Goal: Navigation & Orientation: Understand site structure

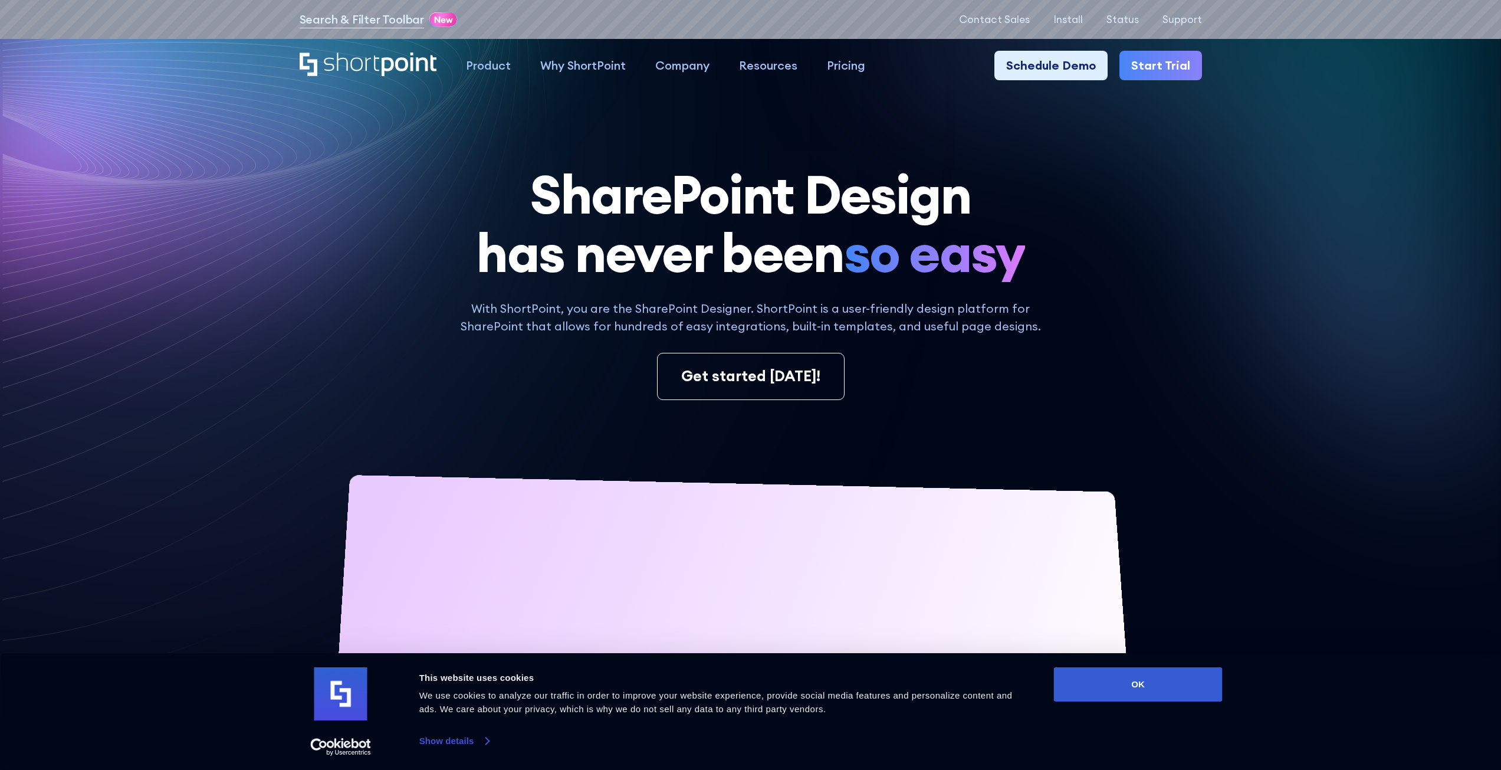
click at [458, 743] on link "Show details" at bounding box center [454, 741] width 70 height 18
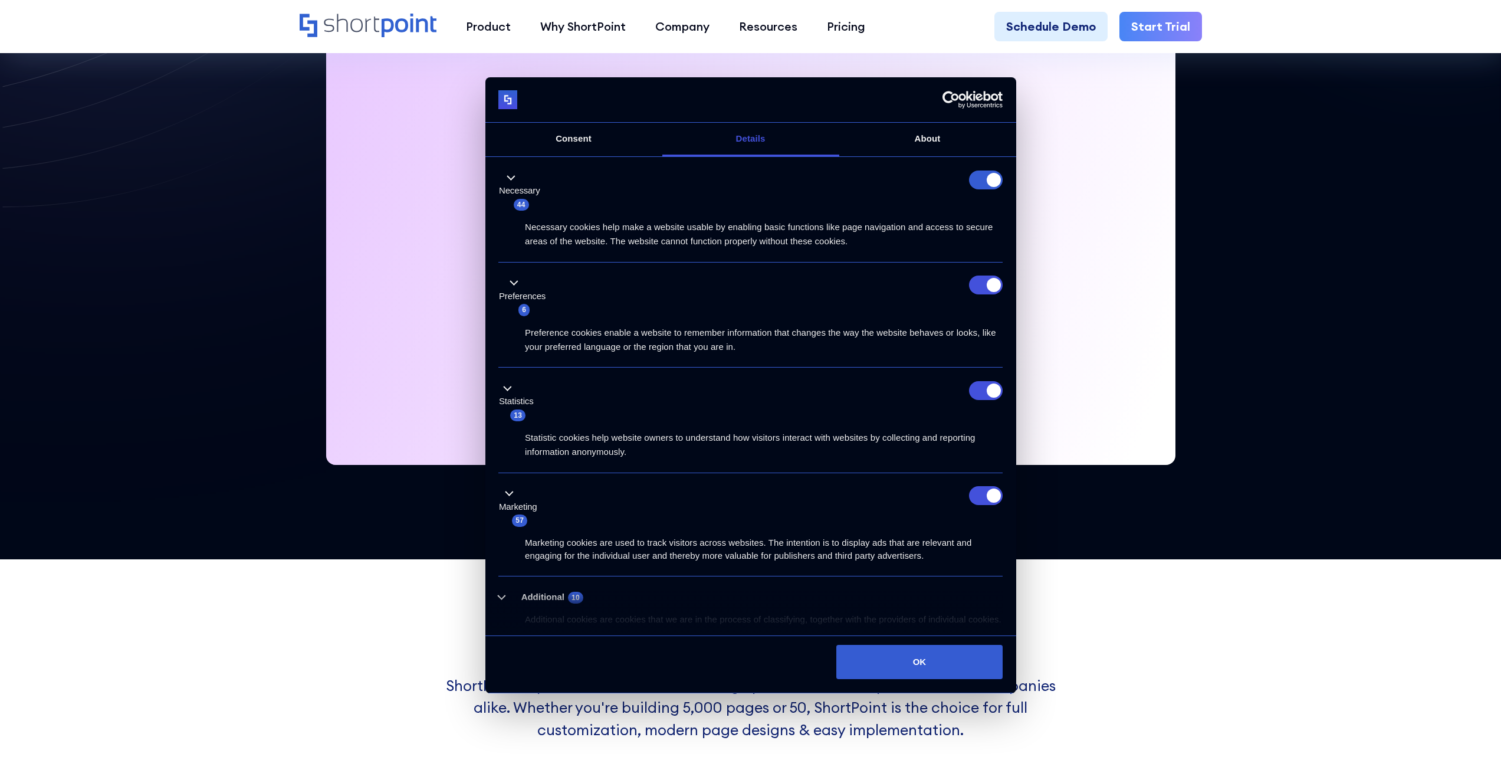
scroll to position [236, 0]
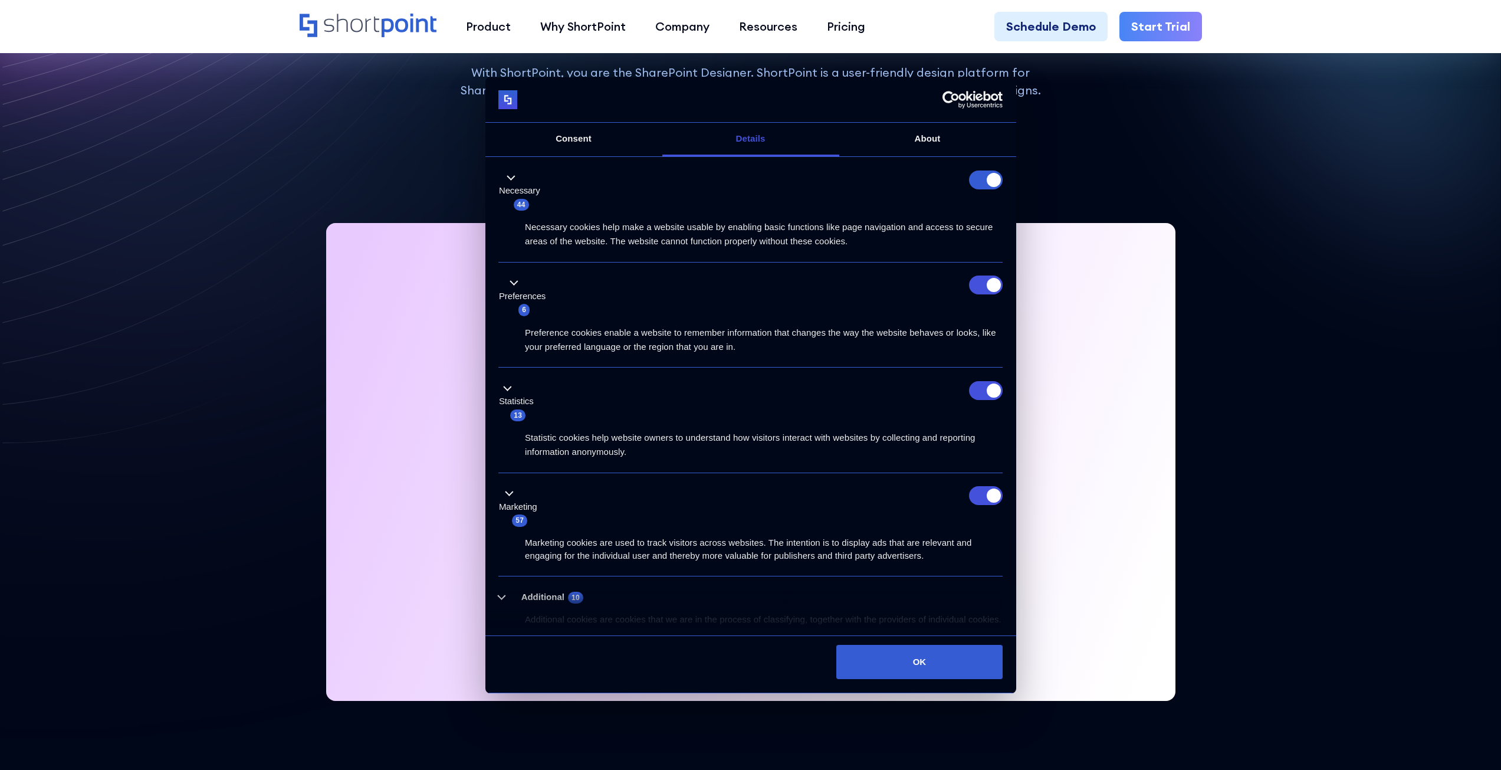
click at [988, 180] on form at bounding box center [986, 179] width 34 height 19
click at [982, 281] on input "Preferences" at bounding box center [986, 284] width 34 height 19
checkbox input "false"
click at [972, 385] on input "Statistics" at bounding box center [986, 390] width 34 height 19
checkbox input "false"
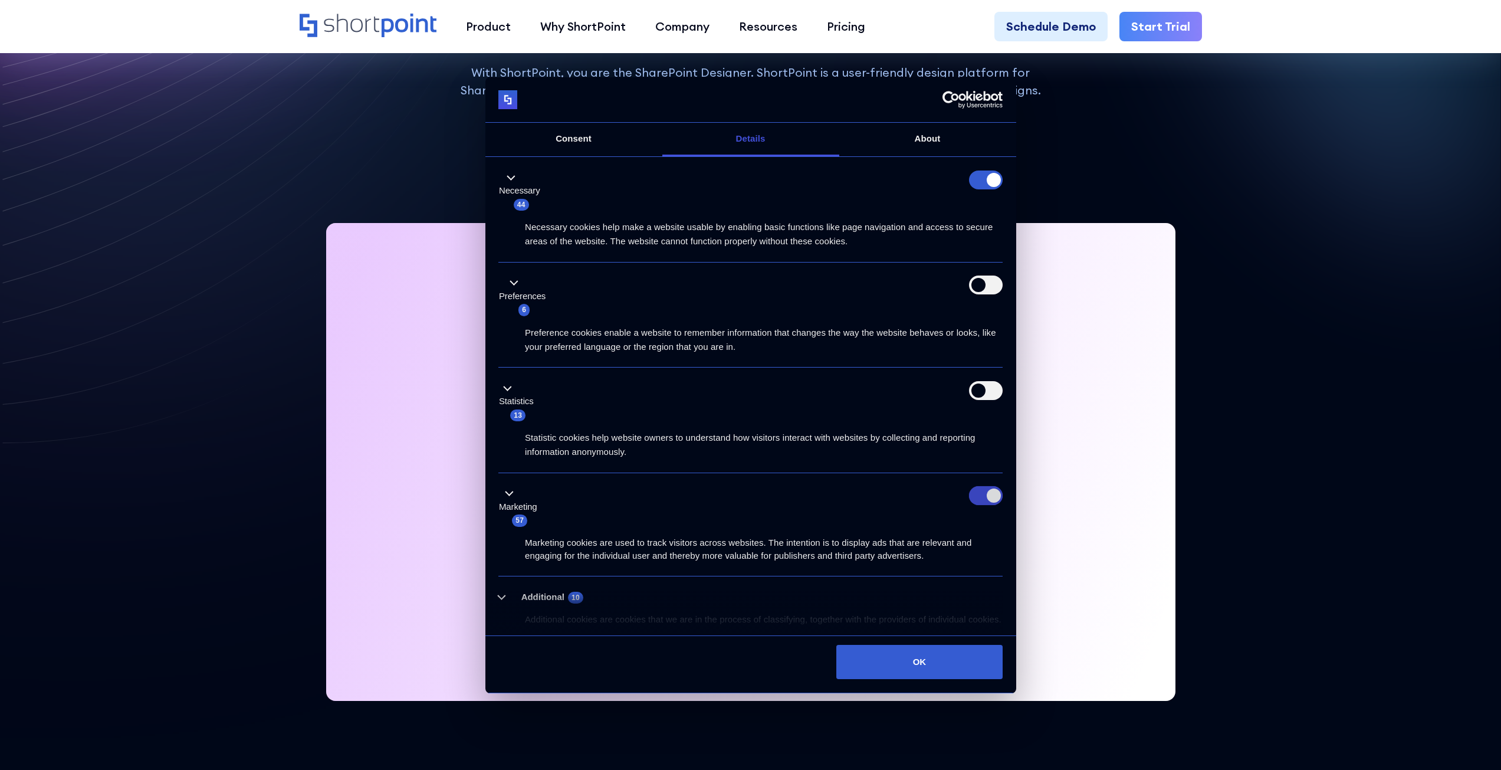
click at [979, 497] on input "Marketing" at bounding box center [986, 495] width 34 height 19
checkbox input "false"
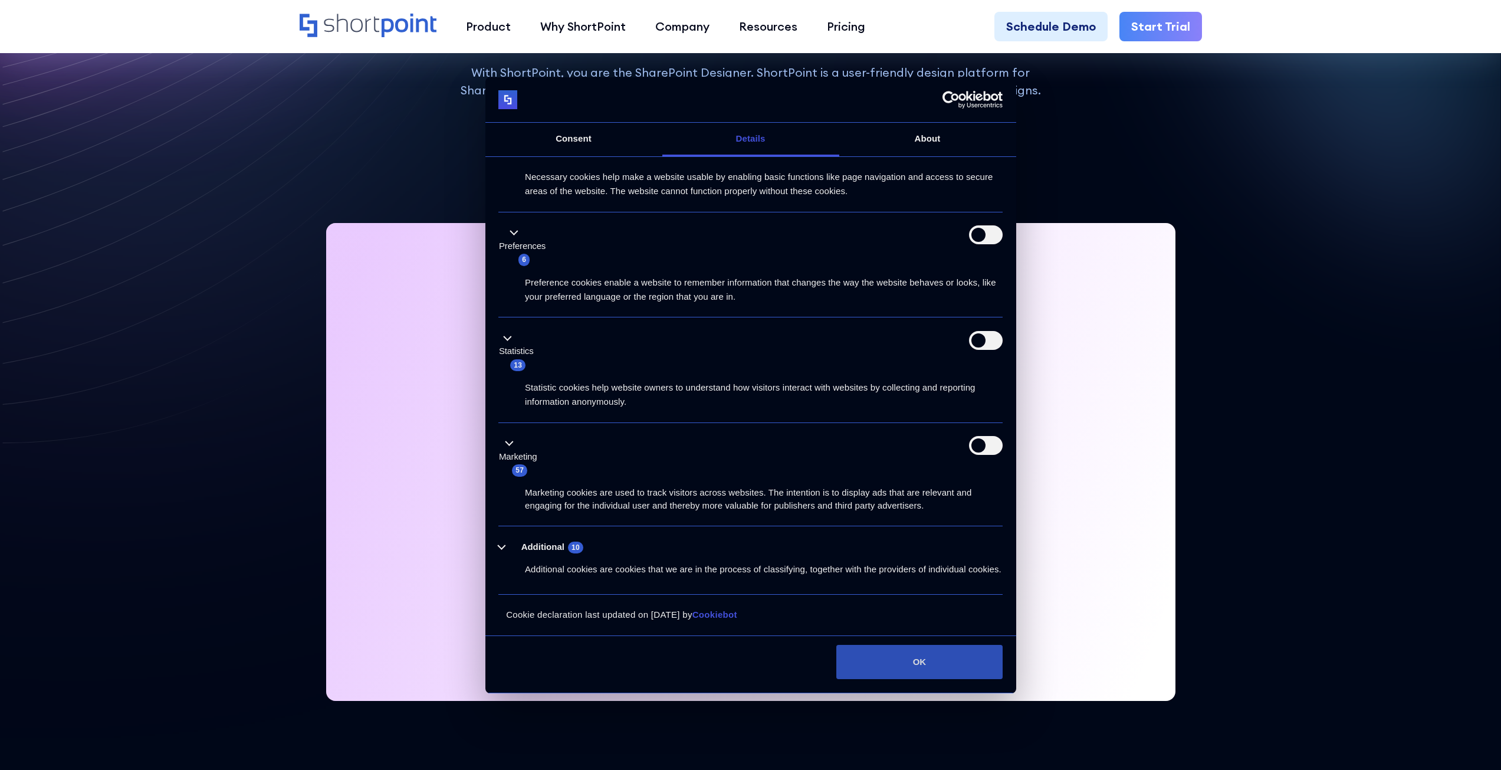
click at [952, 659] on button "OK" at bounding box center [919, 662] width 166 height 34
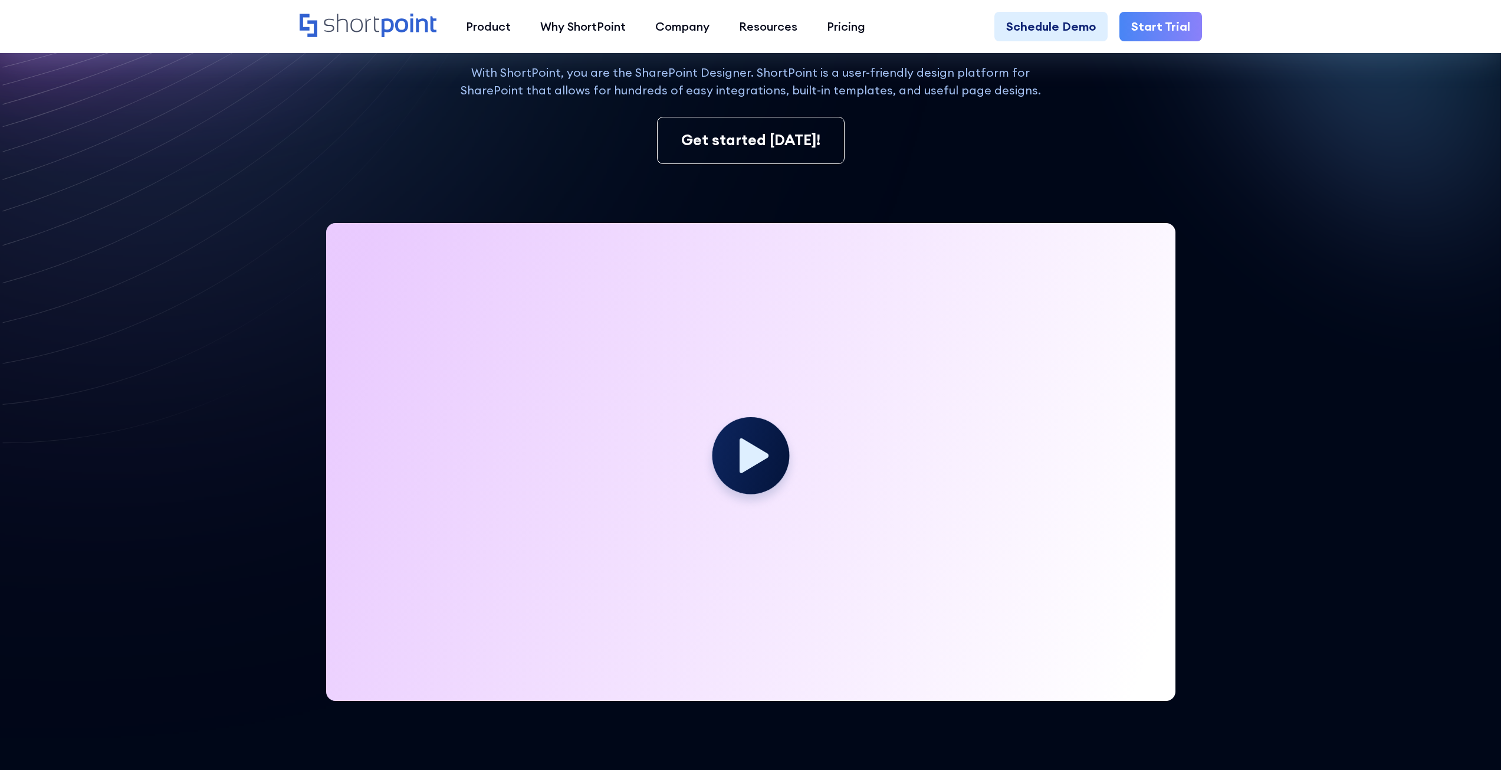
scroll to position [0, 0]
click at [12, 745] on circle "Open CMP widget" at bounding box center [20, 750] width 28 height 28
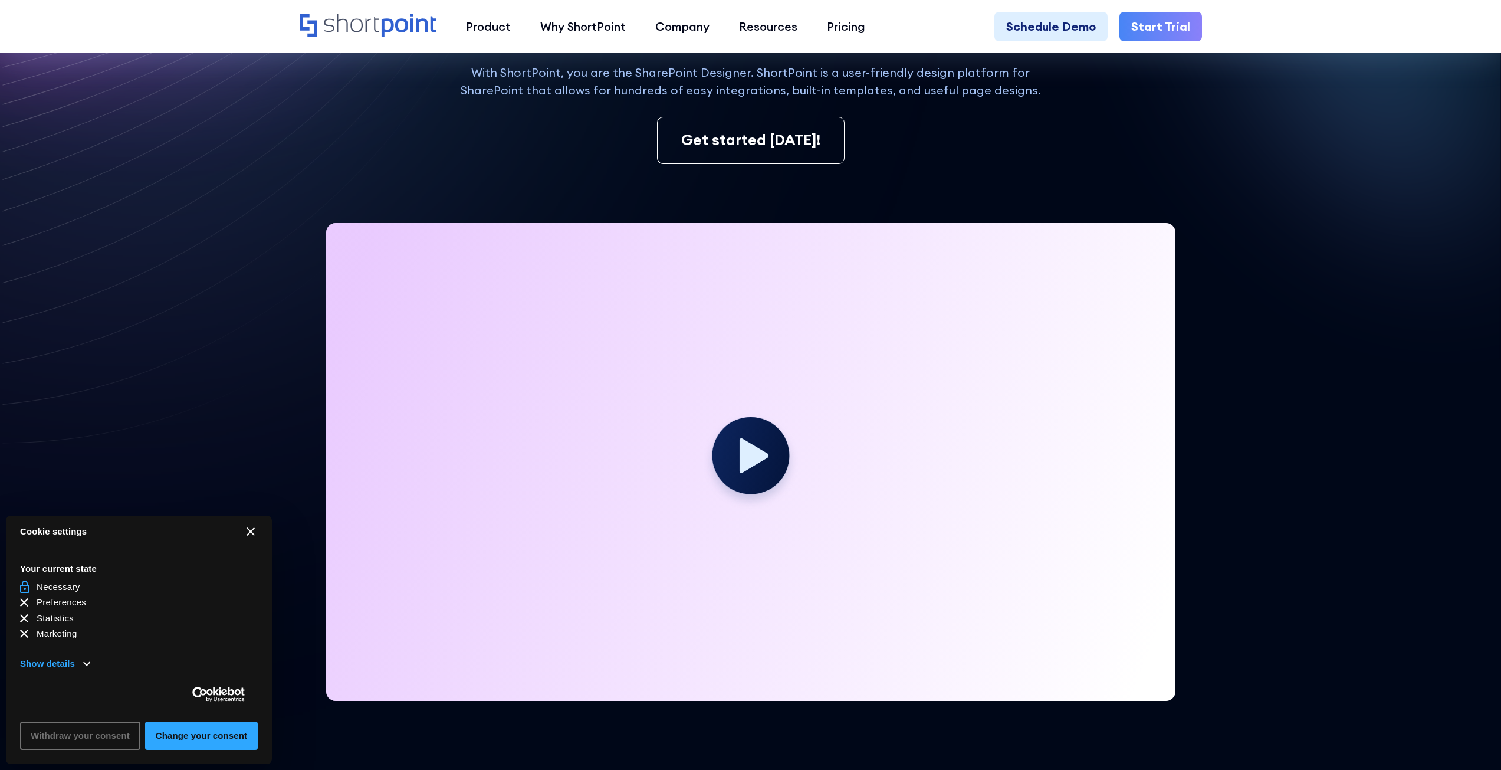
click at [246, 527] on button "[#WIDGET_ICON_CROSS#]" at bounding box center [251, 531] width 28 height 28
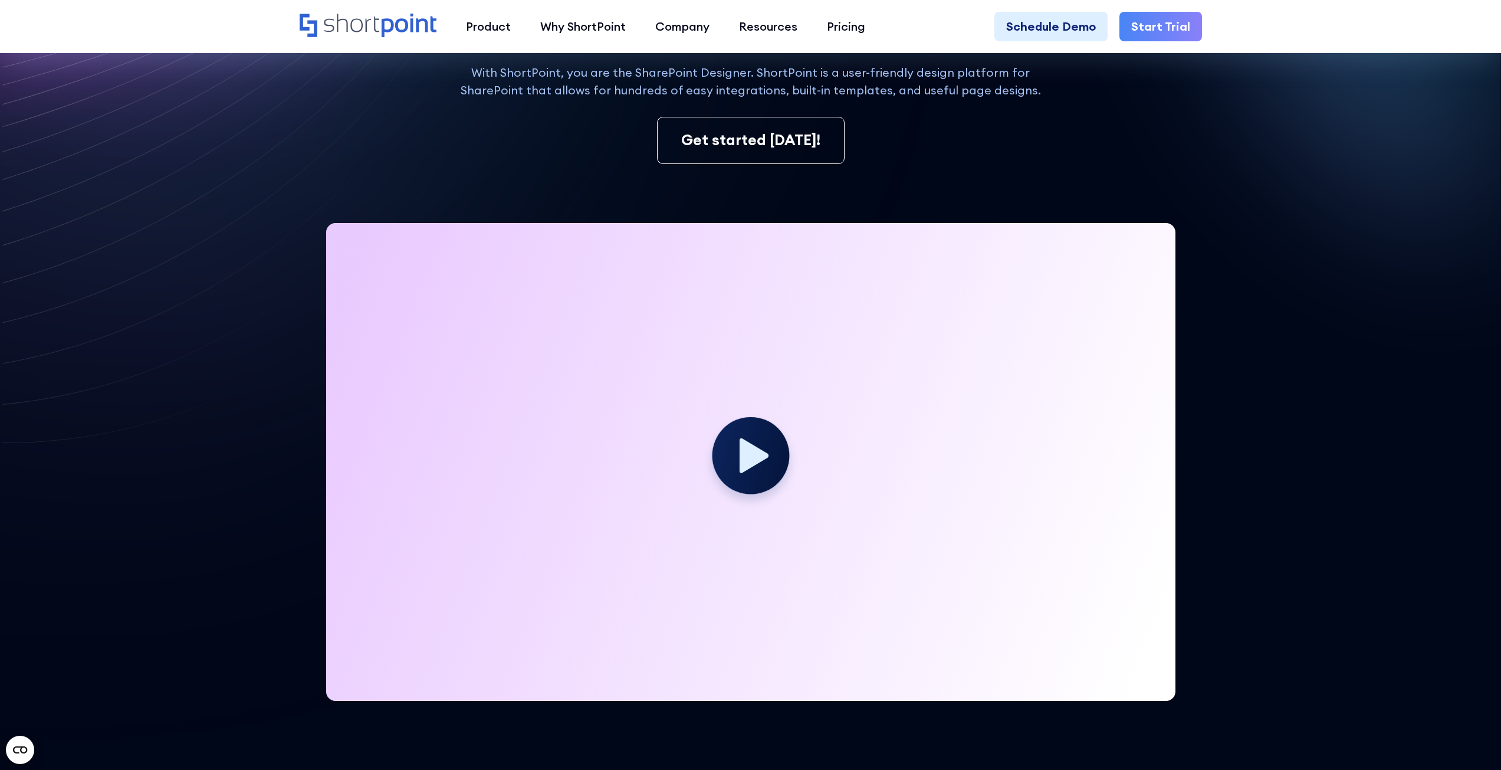
click at [25, 755] on circle "Open CMP widget" at bounding box center [20, 750] width 28 height 28
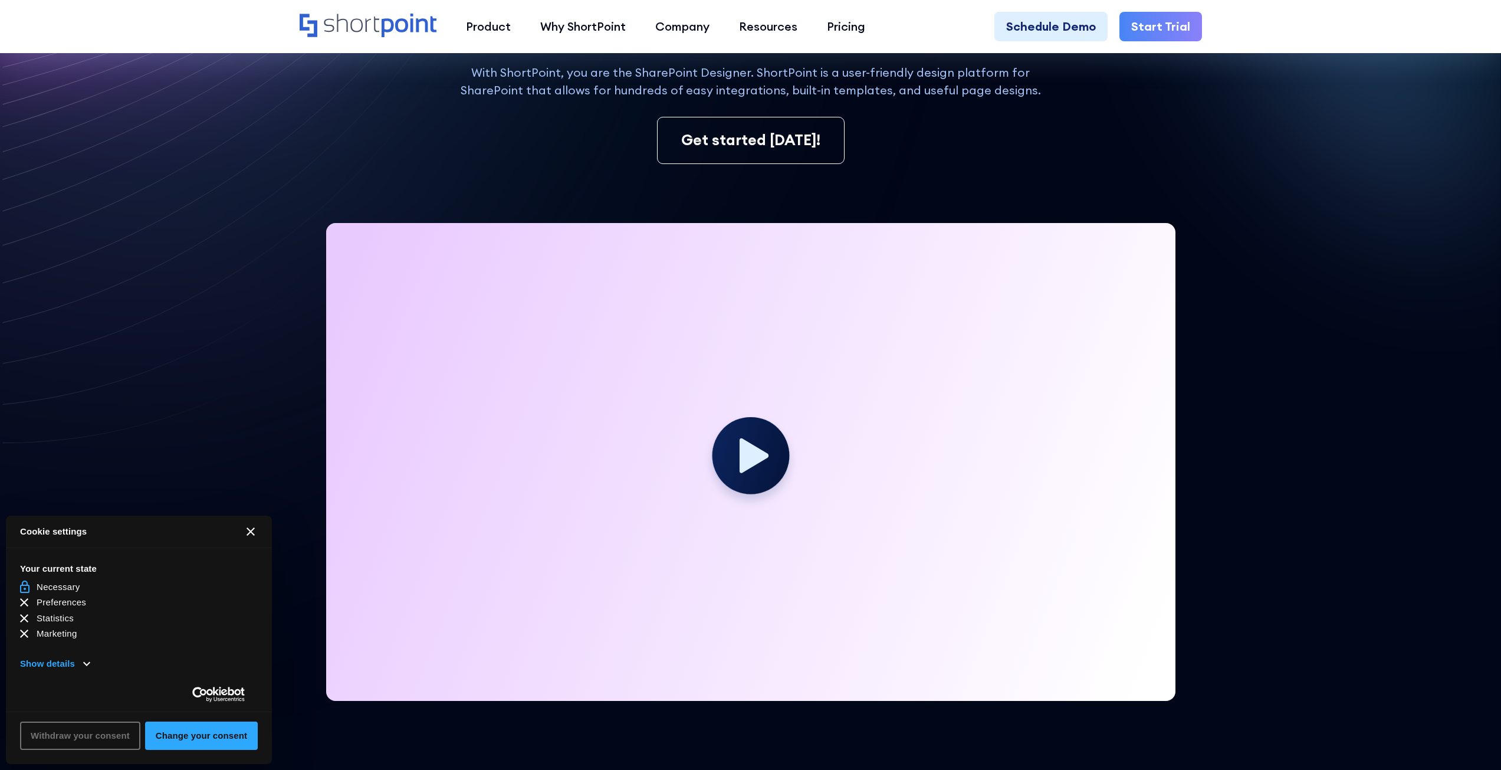
click at [254, 531] on icon "[#WIDGET_ICON_CROSS#]" at bounding box center [251, 531] width 8 height 8
